Goal: Find specific page/section: Find specific page/section

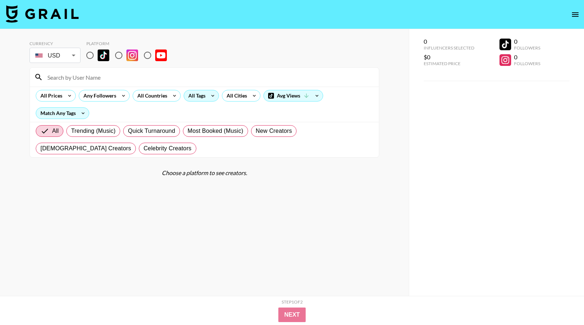
click at [196, 96] on div "All Tags" at bounding box center [195, 95] width 23 height 11
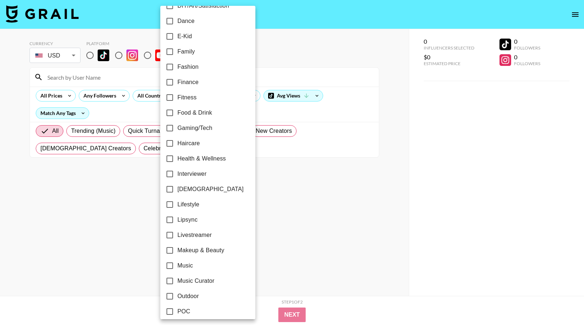
scroll to position [188, 0]
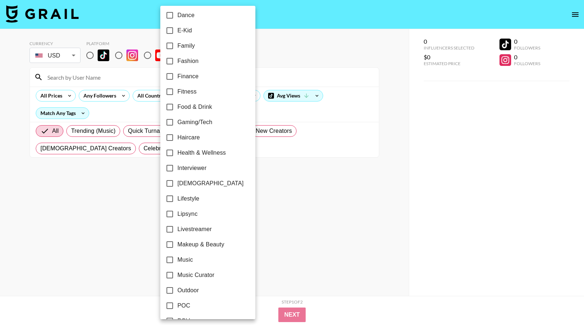
click at [172, 121] on input "Gaming/Tech" at bounding box center [169, 122] width 15 height 15
checkbox input "true"
click at [305, 150] on div at bounding box center [292, 162] width 584 height 325
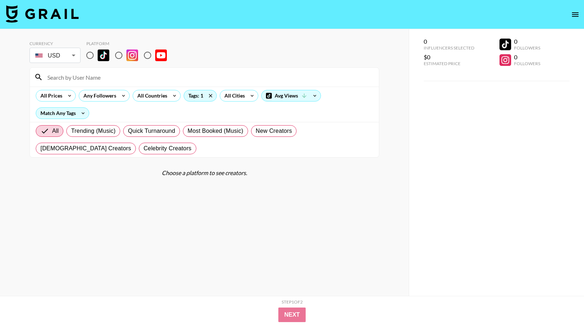
click at [90, 55] on input "radio" at bounding box center [89, 55] width 15 height 15
radio input "true"
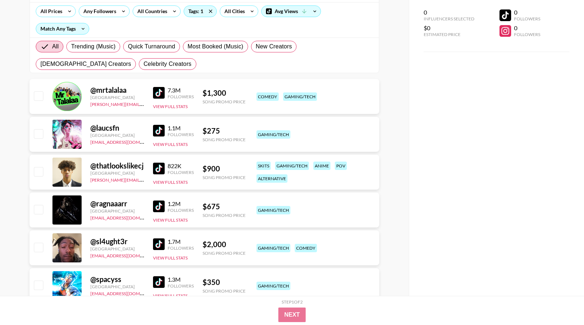
scroll to position [85, 0]
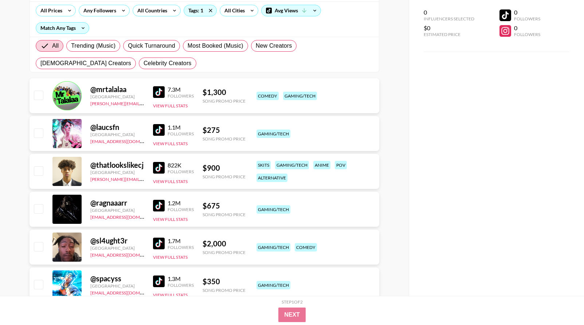
click at [159, 127] on img at bounding box center [159, 130] width 12 height 12
click at [161, 169] on img at bounding box center [159, 168] width 12 height 12
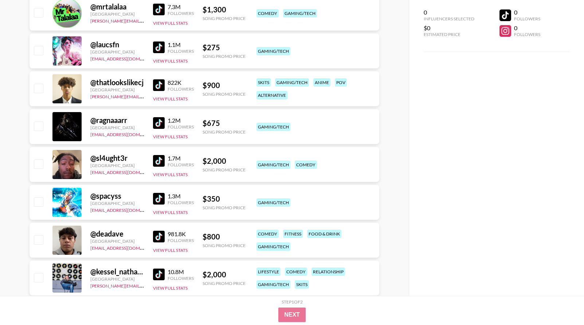
scroll to position [173, 0]
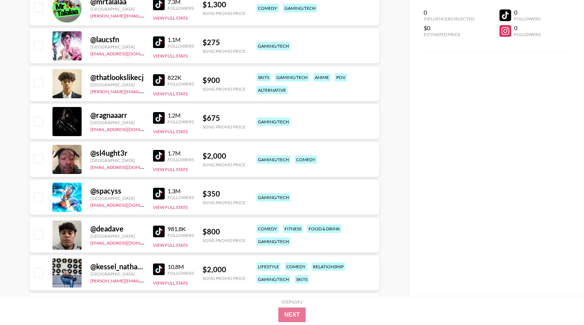
click at [159, 195] on img at bounding box center [159, 194] width 12 height 12
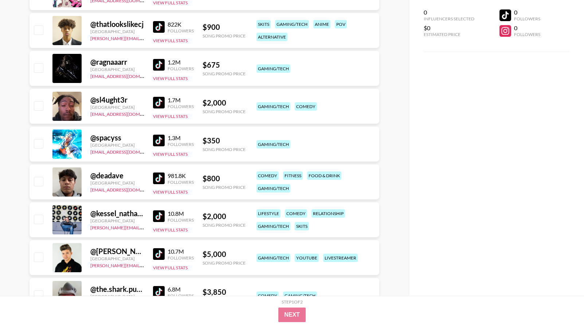
scroll to position [226, 0]
click at [163, 181] on img at bounding box center [159, 178] width 12 height 12
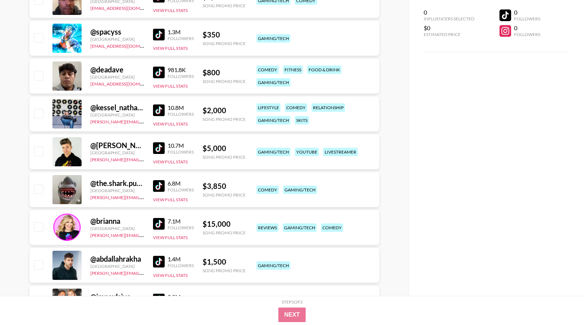
scroll to position [338, 0]
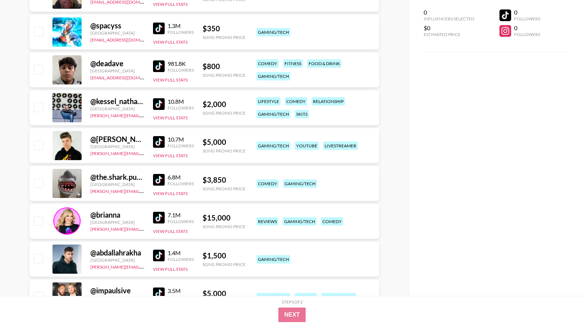
click at [160, 182] on img at bounding box center [159, 180] width 12 height 12
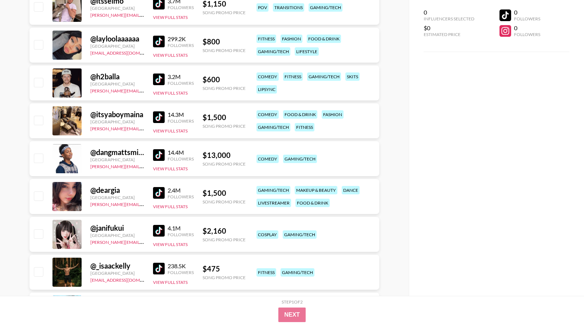
scroll to position [708, 0]
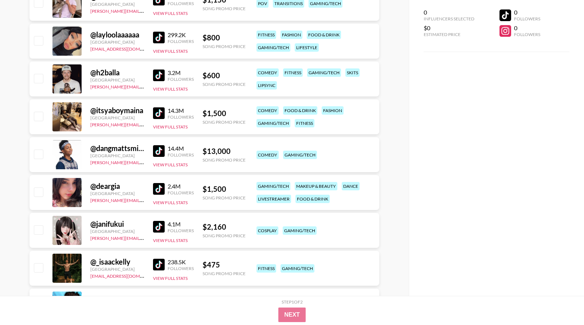
click at [157, 226] on img at bounding box center [159, 227] width 12 height 12
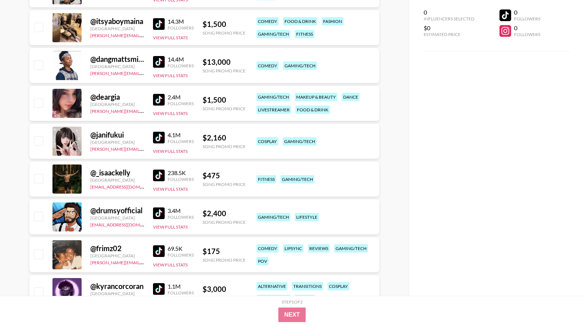
scroll to position [814, 0]
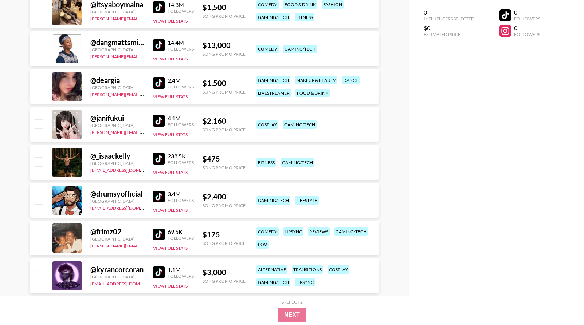
click at [161, 160] on img at bounding box center [159, 159] width 12 height 12
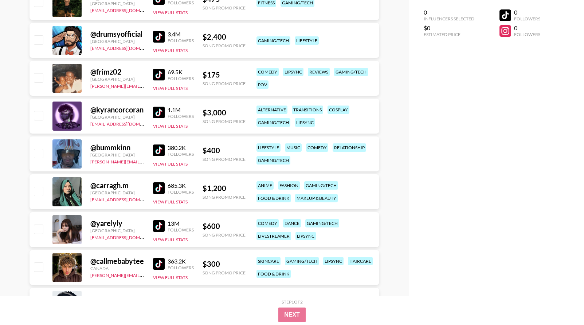
scroll to position [974, 0]
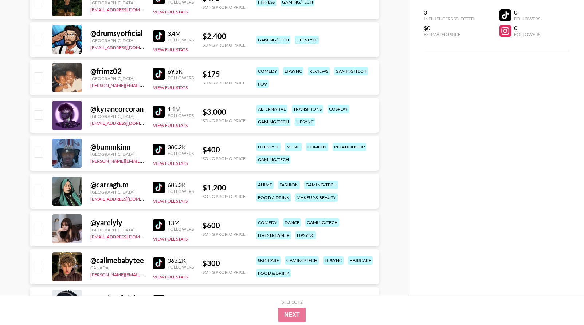
click at [157, 149] on img at bounding box center [159, 150] width 12 height 12
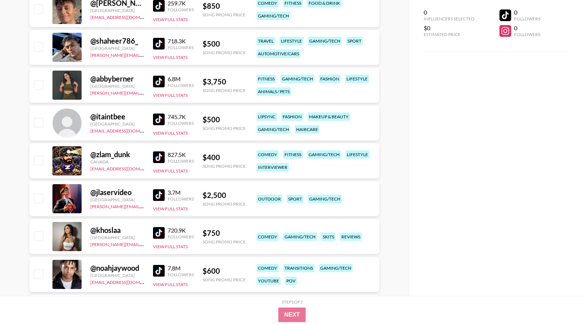
scroll to position [1421, 0]
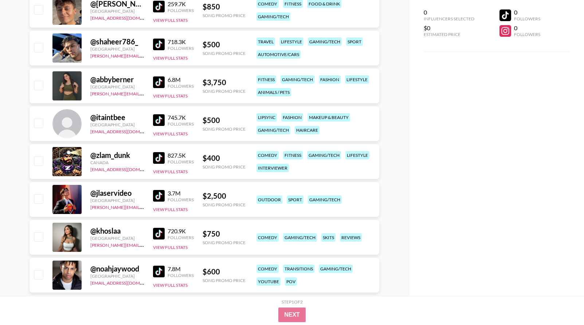
click at [163, 159] on img at bounding box center [159, 158] width 12 height 12
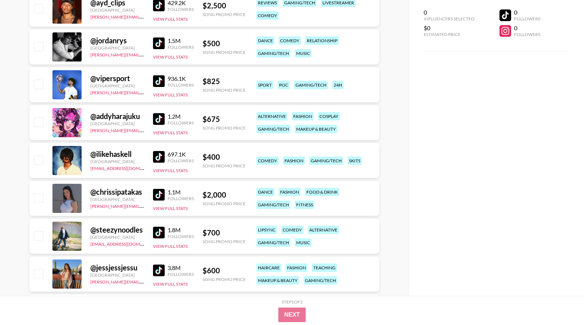
scroll to position [1763, 0]
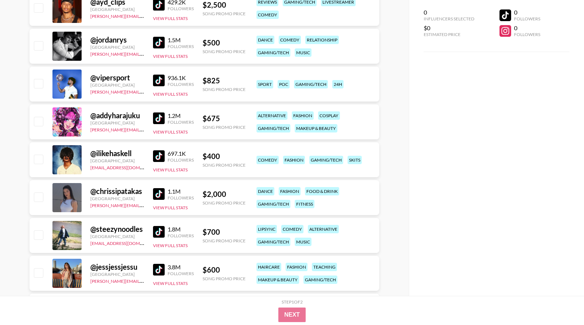
click at [161, 155] on img at bounding box center [159, 156] width 12 height 12
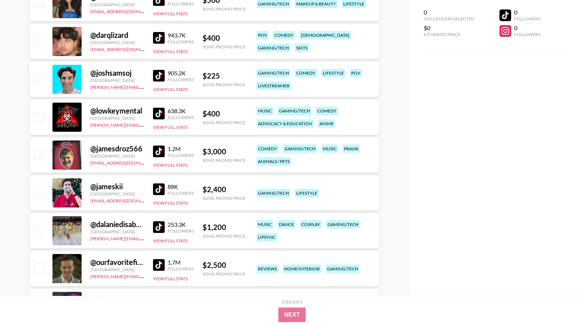
scroll to position [2078, 0]
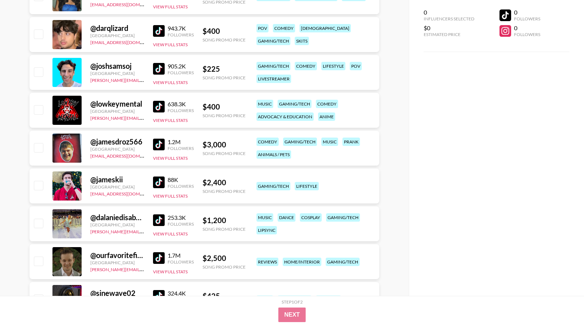
click at [155, 105] on img at bounding box center [159, 107] width 12 height 12
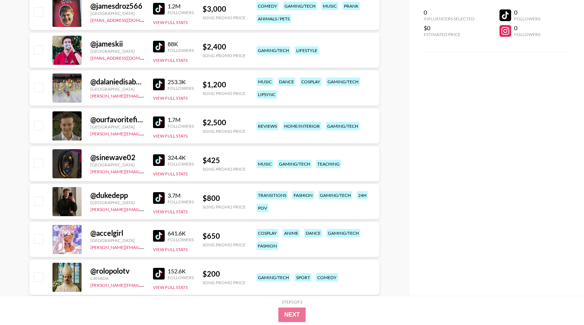
scroll to position [2216, 0]
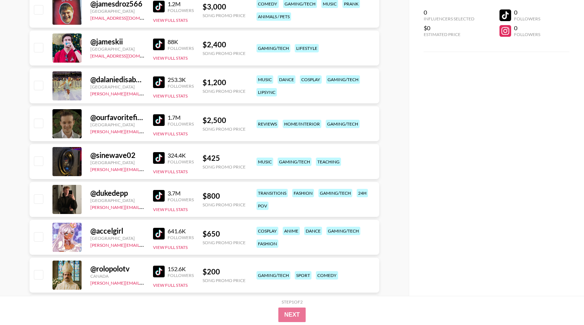
click at [159, 231] on img at bounding box center [159, 234] width 12 height 12
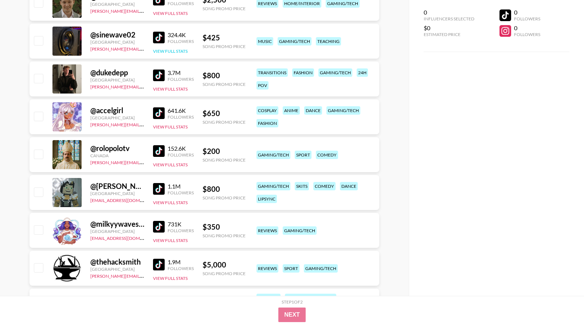
scroll to position [2387, 0]
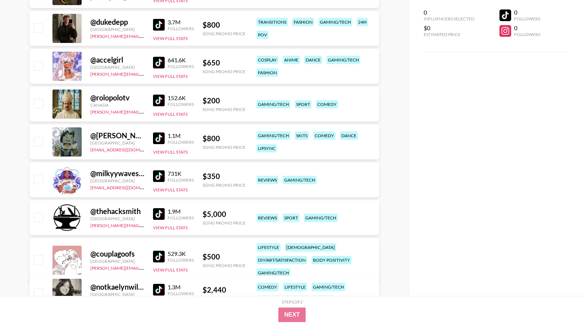
click at [164, 139] on img at bounding box center [159, 139] width 12 height 12
click at [157, 141] on img at bounding box center [159, 139] width 12 height 12
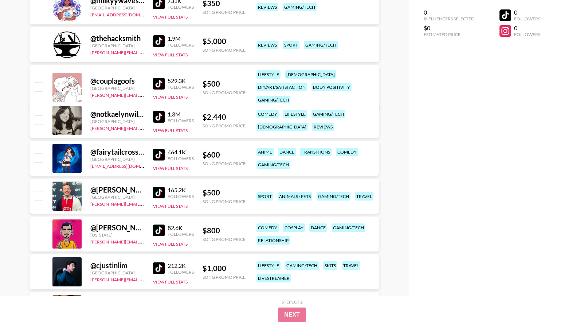
scroll to position [2581, 0]
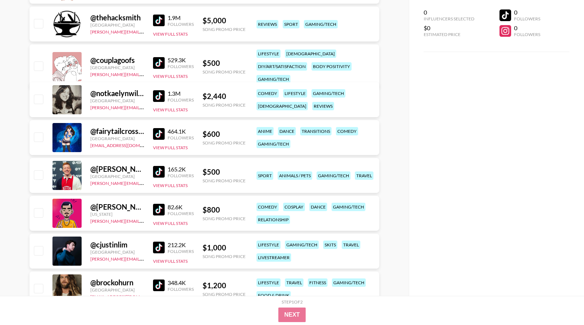
click at [159, 132] on img at bounding box center [159, 134] width 12 height 12
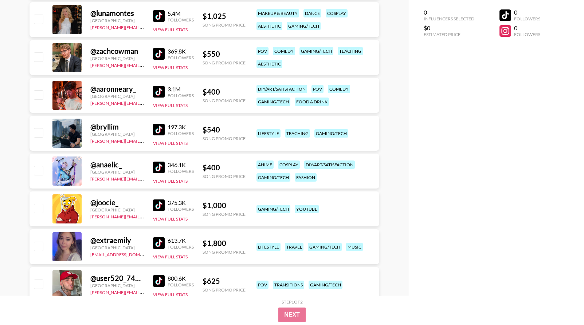
scroll to position [2924, 0]
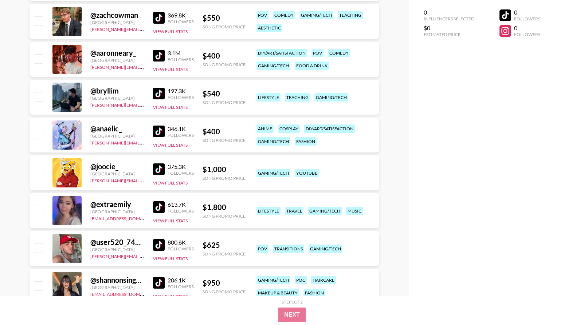
click at [157, 135] on img at bounding box center [159, 132] width 12 height 12
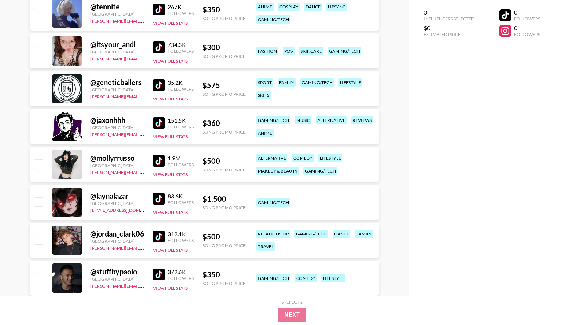
scroll to position [3467, 0]
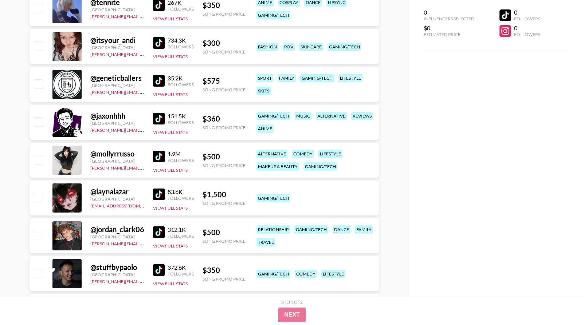
click at [157, 194] on img at bounding box center [159, 195] width 12 height 12
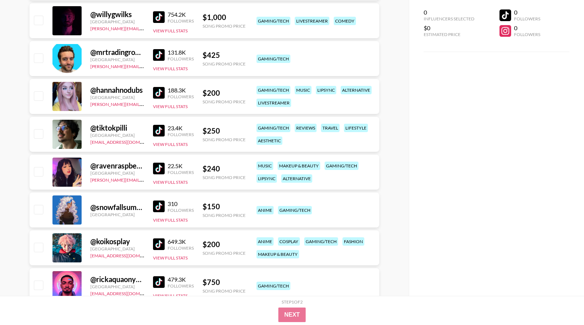
scroll to position [3912, 0]
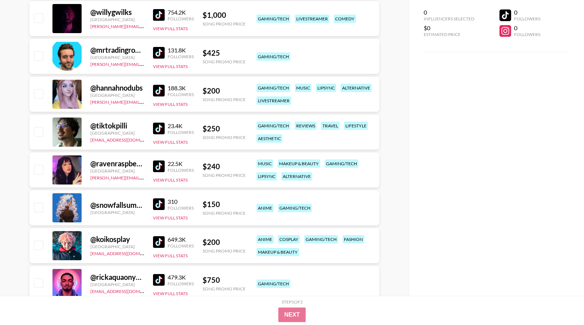
click at [159, 92] on img at bounding box center [159, 91] width 12 height 12
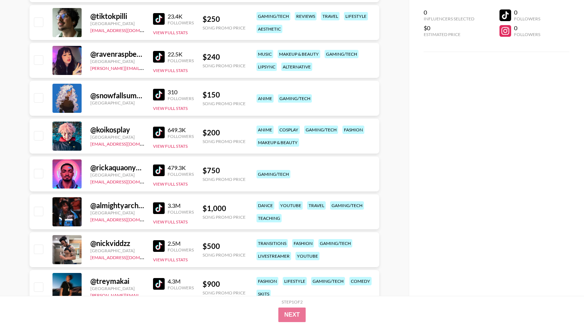
scroll to position [4020, 0]
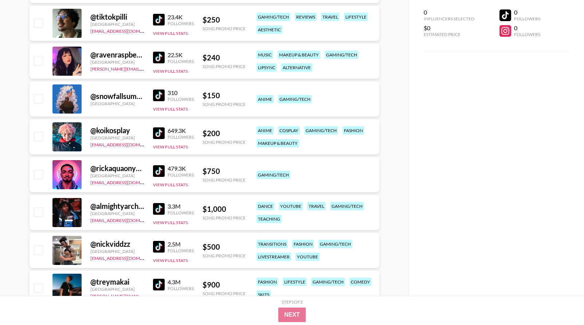
click at [161, 137] on img at bounding box center [159, 133] width 12 height 12
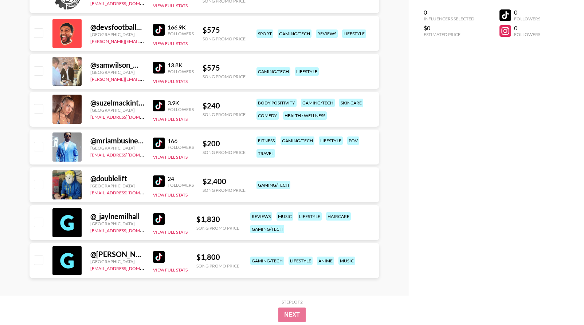
scroll to position [4808, 0]
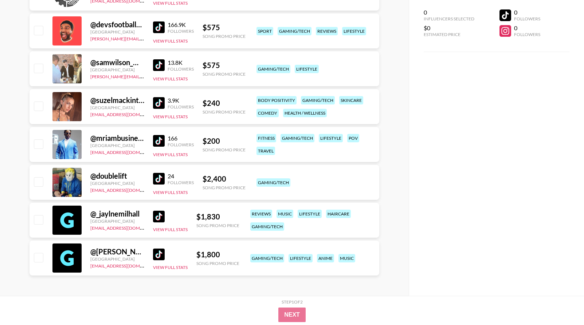
click at [157, 178] on img at bounding box center [159, 179] width 12 height 12
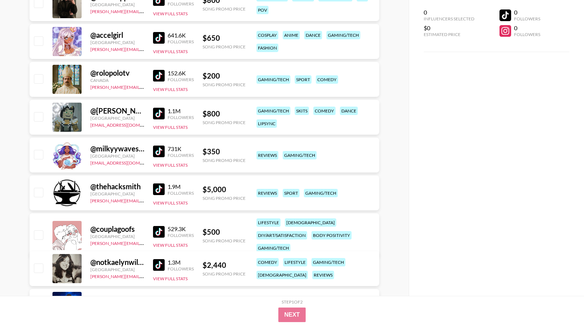
scroll to position [2392, 0]
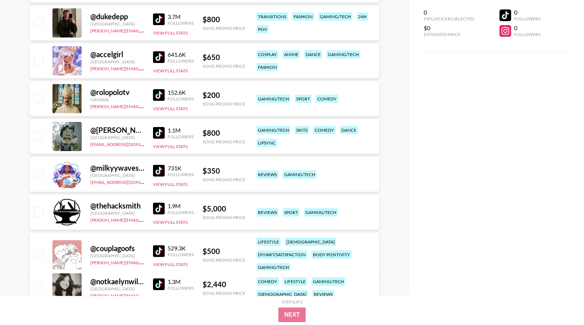
click at [156, 168] on img at bounding box center [159, 171] width 12 height 12
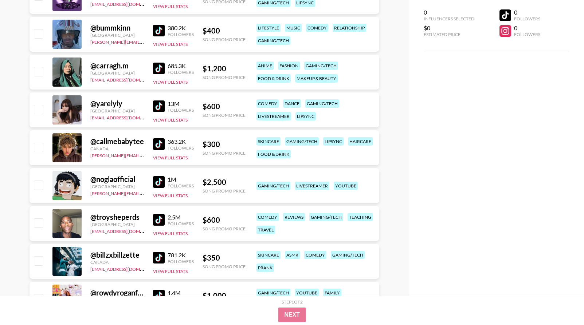
scroll to position [1121, 0]
